Goal: Task Accomplishment & Management: Complete application form

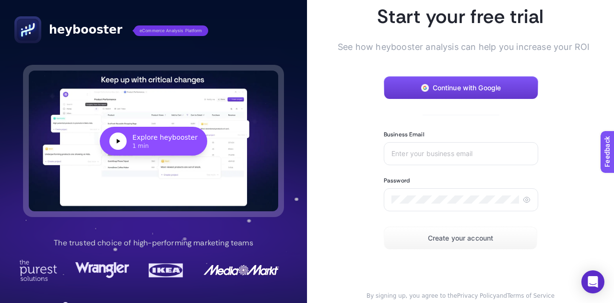
click at [421, 84] on rect "button" at bounding box center [425, 88] width 8 height 8
click at [407, 152] on input "Business Email" at bounding box center [460, 154] width 139 height 8
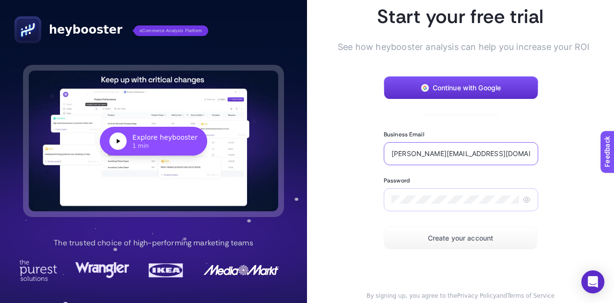
type input "[PERSON_NAME][EMAIL_ADDRESS][DOMAIN_NAME]"
click at [407, 207] on div at bounding box center [461, 199] width 154 height 23
click at [423, 233] on button "Create your account" at bounding box center [460, 237] width 153 height 23
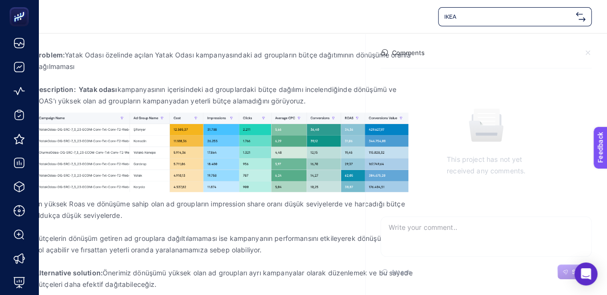
scroll to position [147, 0]
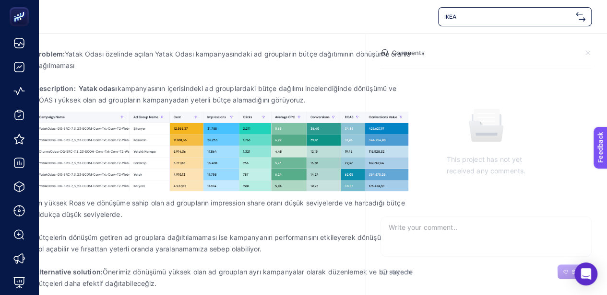
click at [156, 268] on p "Alternative solution: Önerimiz dönüşümü yüksek olan ad groupları ayrı kampanyal…" at bounding box center [227, 278] width 384 height 23
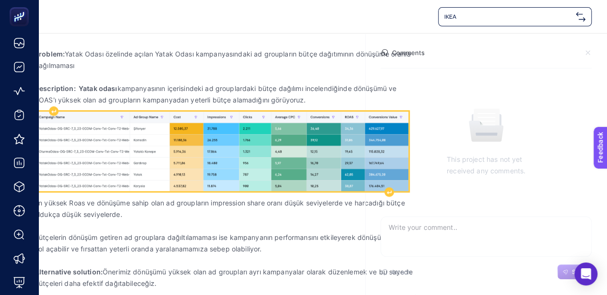
click at [120, 180] on img "Rich Text Editor. Editing area: main" at bounding box center [221, 152] width 373 height 80
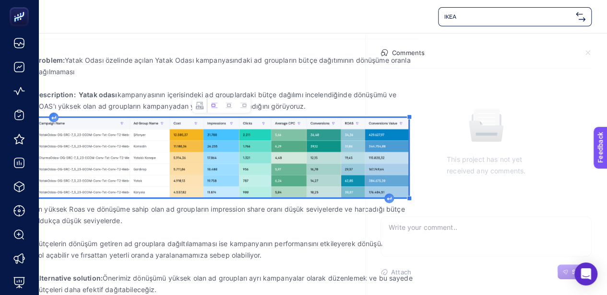
click at [220, 94] on p "Description: Yatak odası kampanyasının içerisindeki ad grouplardaki bütçe dağıl…" at bounding box center [227, 100] width 384 height 23
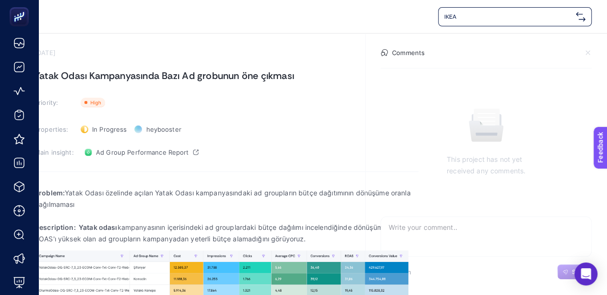
scroll to position [0, 0]
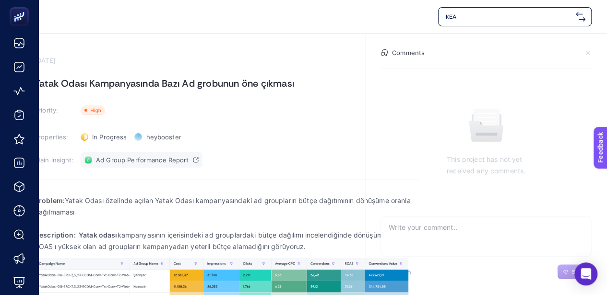
click at [103, 160] on span "Ad Group Performance Report" at bounding box center [142, 160] width 93 height 8
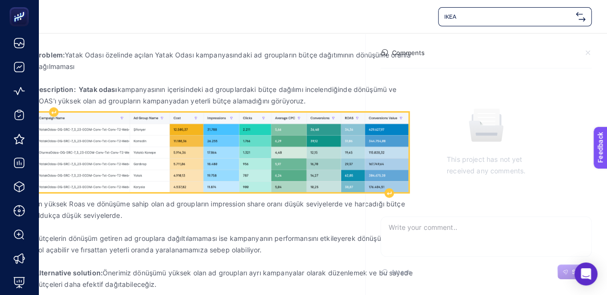
scroll to position [147, 0]
